Goal: Information Seeking & Learning: Check status

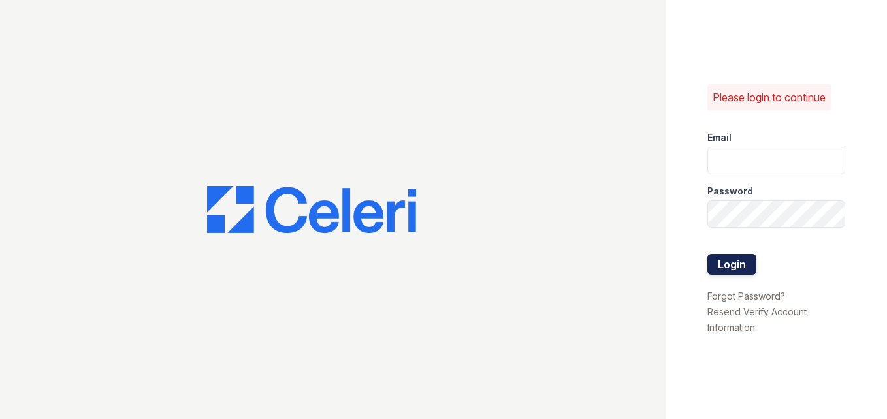
type input "[EMAIL_ADDRESS][DOMAIN_NAME]"
click at [746, 268] on button "Login" at bounding box center [731, 264] width 49 height 21
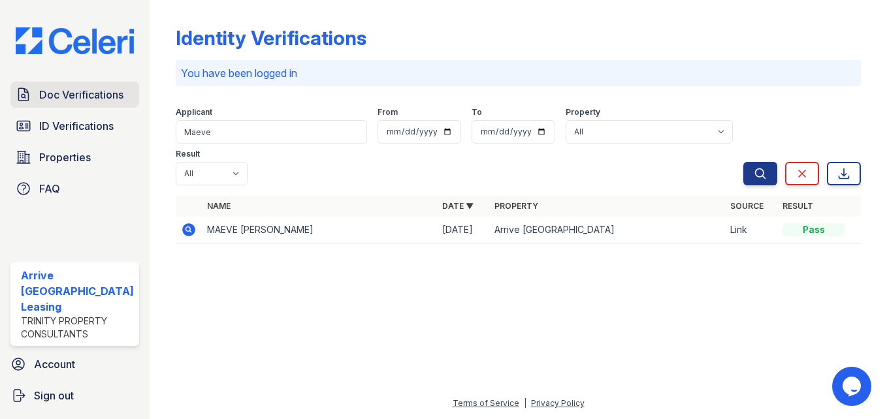
click at [72, 97] on span "Doc Verifications" at bounding box center [81, 95] width 84 height 16
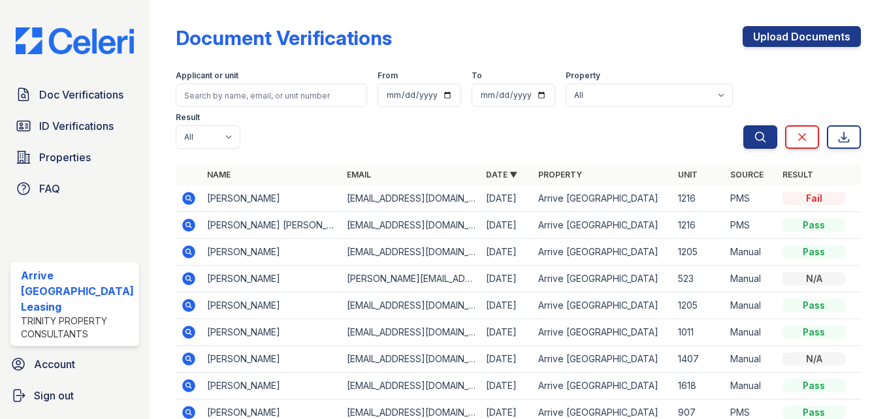
drag, startPoint x: 191, startPoint y: 82, endPoint x: 203, endPoint y: 88, distance: 13.4
click at [191, 82] on div "Applicant or unit" at bounding box center [271, 77] width 191 height 13
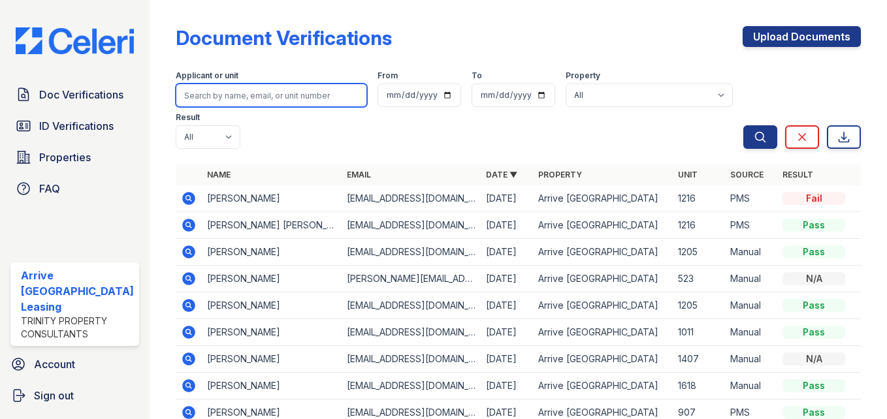
click at [204, 88] on input "search" at bounding box center [271, 96] width 191 height 24
paste input "Coffield"
type input "Coffield"
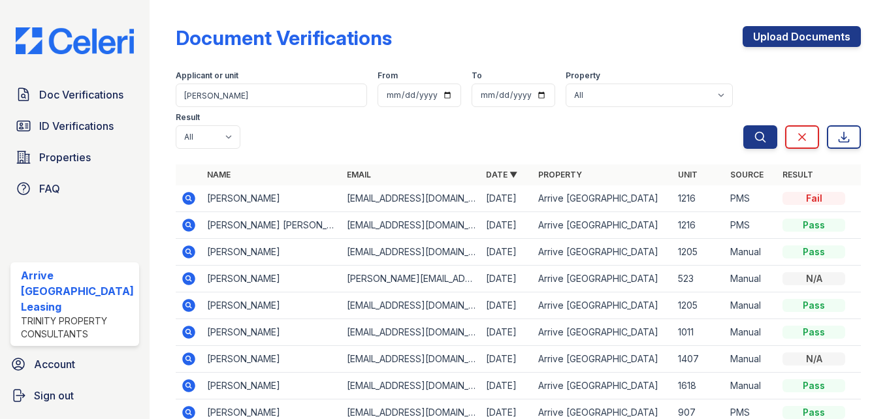
click at [749, 123] on div "Search Clear Export" at bounding box center [802, 107] width 118 height 84
click at [754, 136] on icon "submit" at bounding box center [760, 137] width 13 height 13
